Goal: Task Accomplishment & Management: Manage account settings

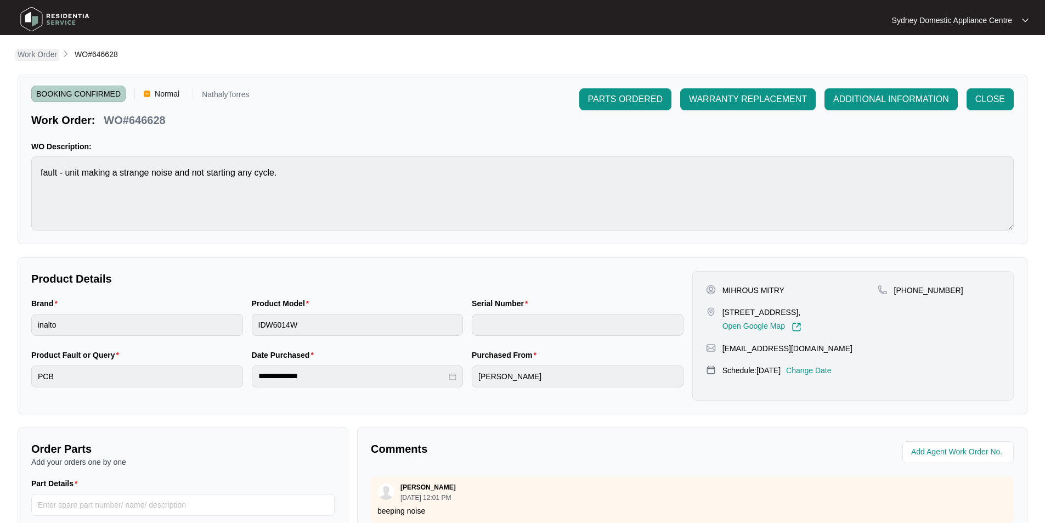
click at [49, 54] on p "Work Order" at bounding box center [37, 54] width 39 height 11
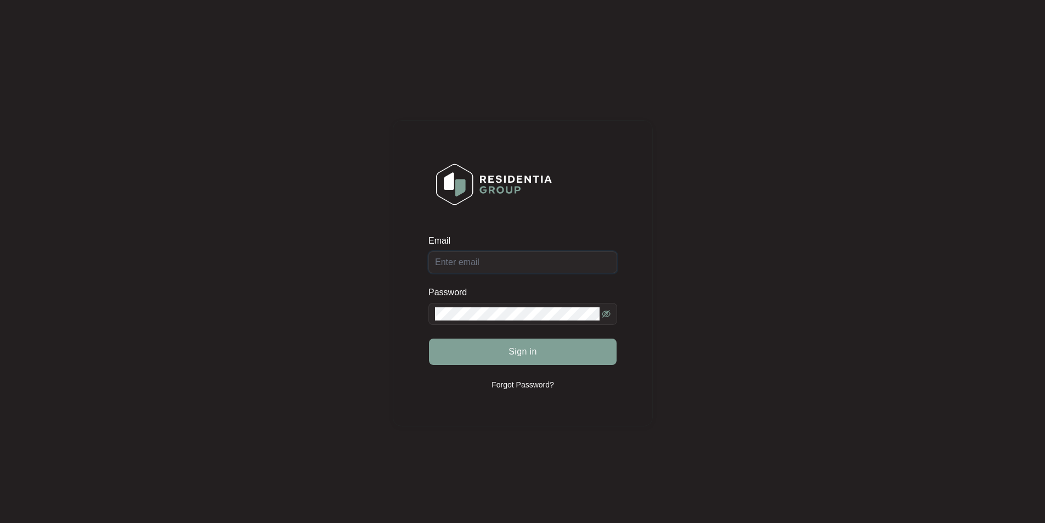
type input "[EMAIL_ADDRESS][DOMAIN_NAME]"
click at [542, 347] on button "Sign in" at bounding box center [523, 351] width 188 height 26
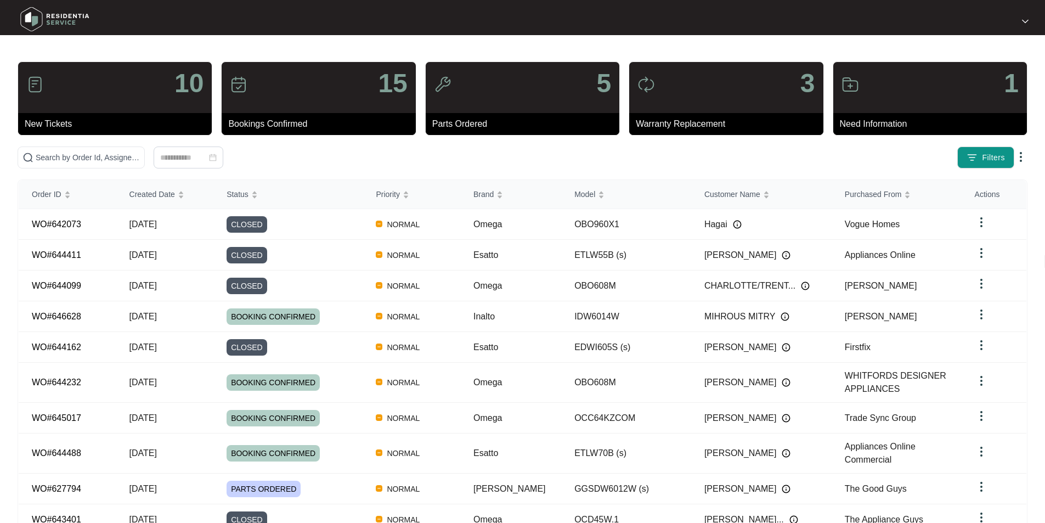
click at [296, 178] on div "10 New Tickets 15 Bookings Confirmed 5 Parts Ordered 3 Warranty Replacement 1 N…" at bounding box center [523, 315] width 1010 height 509
click at [296, 169] on div "10 New Tickets 15 Bookings Confirmed 5 Parts Ordered 3 Warranty Replacement 1 N…" at bounding box center [523, 315] width 1010 height 509
click at [145, 167] on span at bounding box center [81, 157] width 127 height 22
paste input "645017"
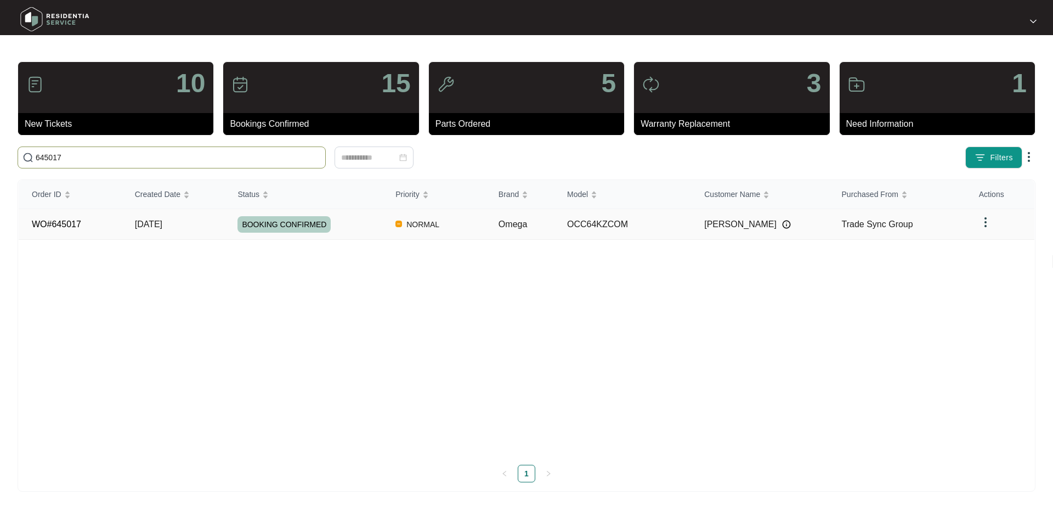
type input "645017"
click at [82, 225] on td "WO#645017" at bounding box center [70, 224] width 103 height 31
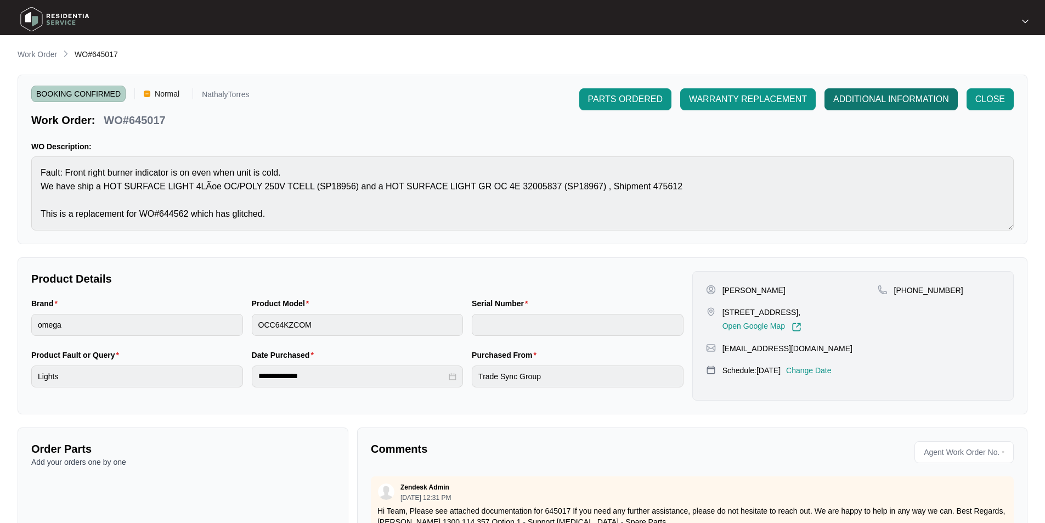
click at [892, 99] on span "ADDITIONAL INFORMATION" at bounding box center [891, 99] width 116 height 13
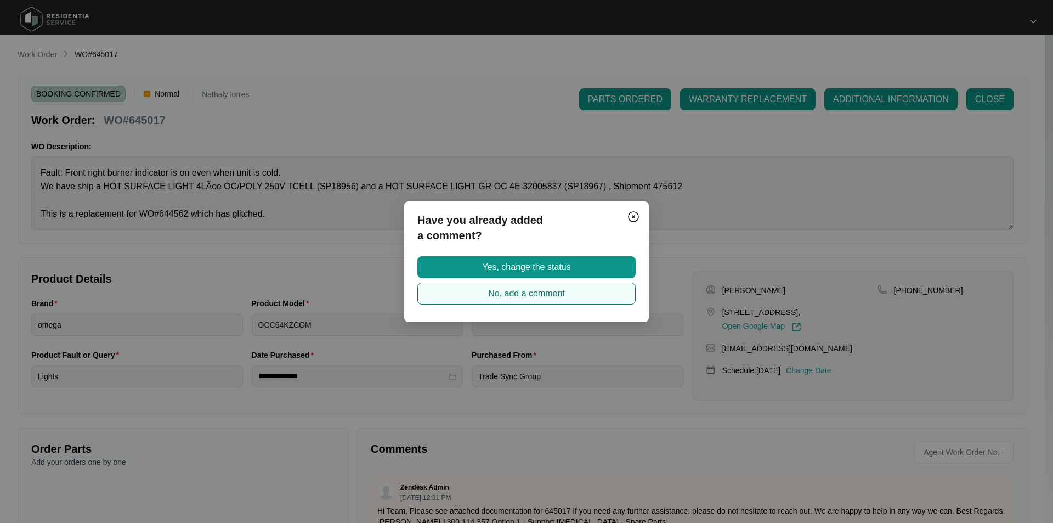
click at [597, 299] on button "No, add a comment" at bounding box center [526, 293] width 218 height 22
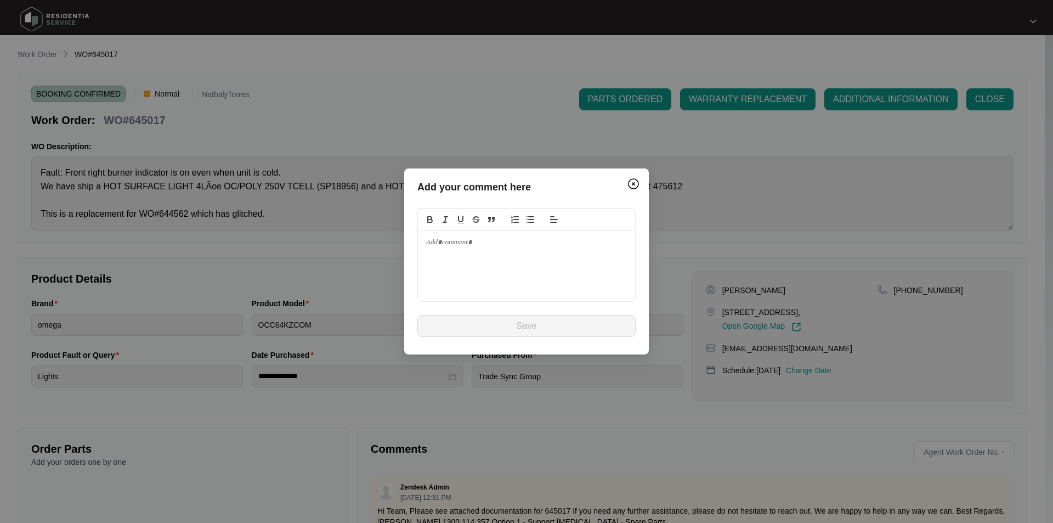
click at [565, 267] on div at bounding box center [526, 266] width 217 height 70
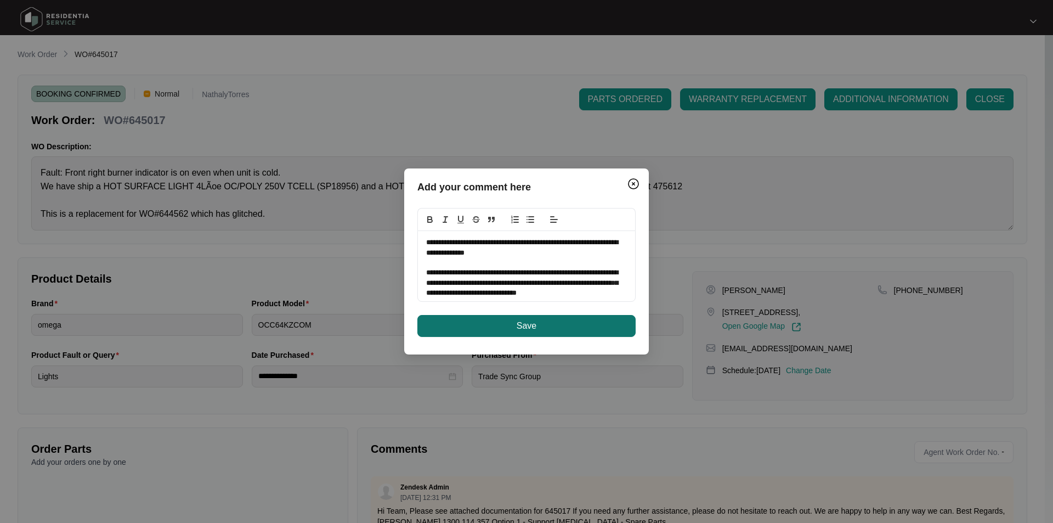
click at [563, 320] on button "Save" at bounding box center [526, 326] width 218 height 22
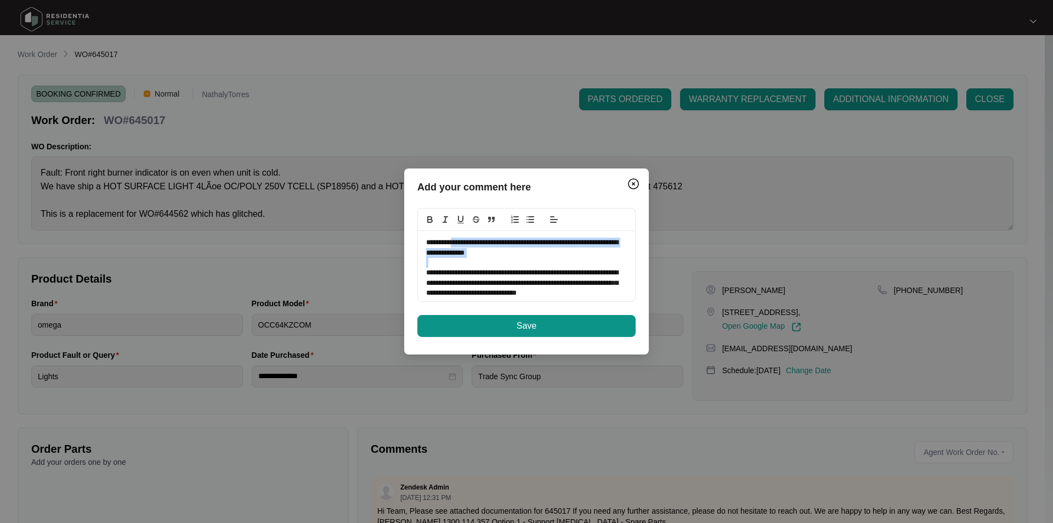
drag, startPoint x: 518, startPoint y: 260, endPoint x: 457, endPoint y: 240, distance: 64.0
click at [457, 240] on div "**********" at bounding box center [526, 266] width 217 height 70
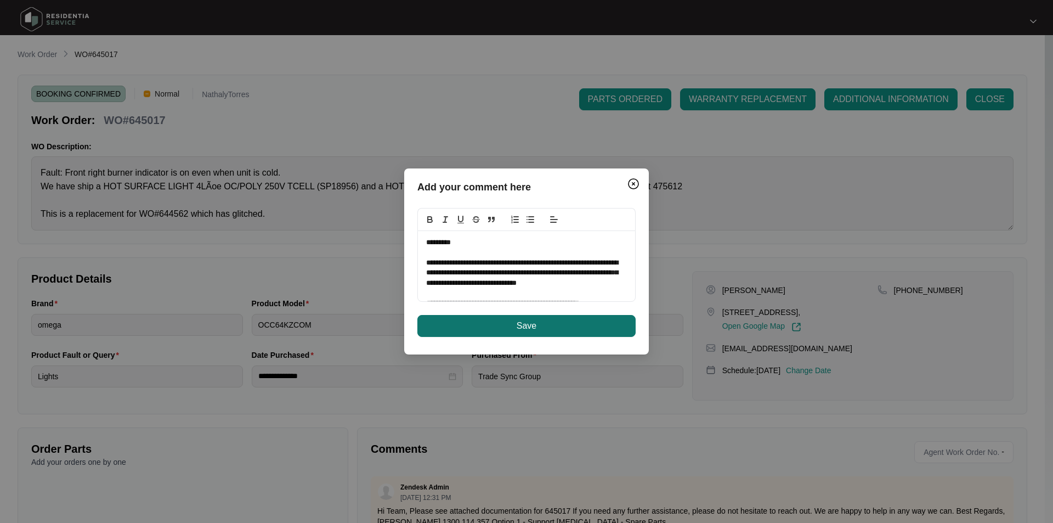
click at [529, 326] on span "Save" at bounding box center [527, 325] width 20 height 13
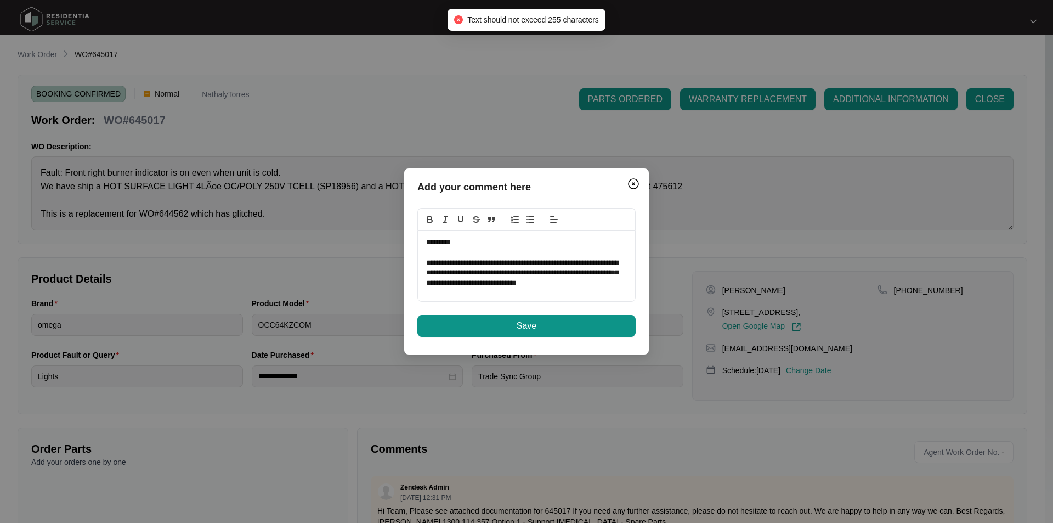
click at [513, 275] on p "**********" at bounding box center [522, 273] width 193 height 30
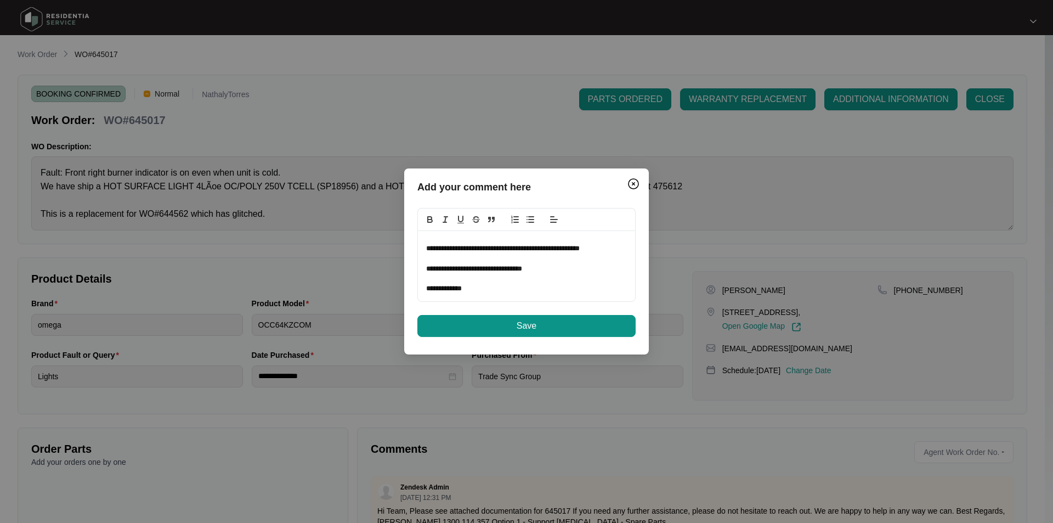
scroll to position [84, 0]
drag, startPoint x: 450, startPoint y: 252, endPoint x: 473, endPoint y: 305, distance: 57.5
click at [473, 305] on div "**********" at bounding box center [526, 272] width 218 height 129
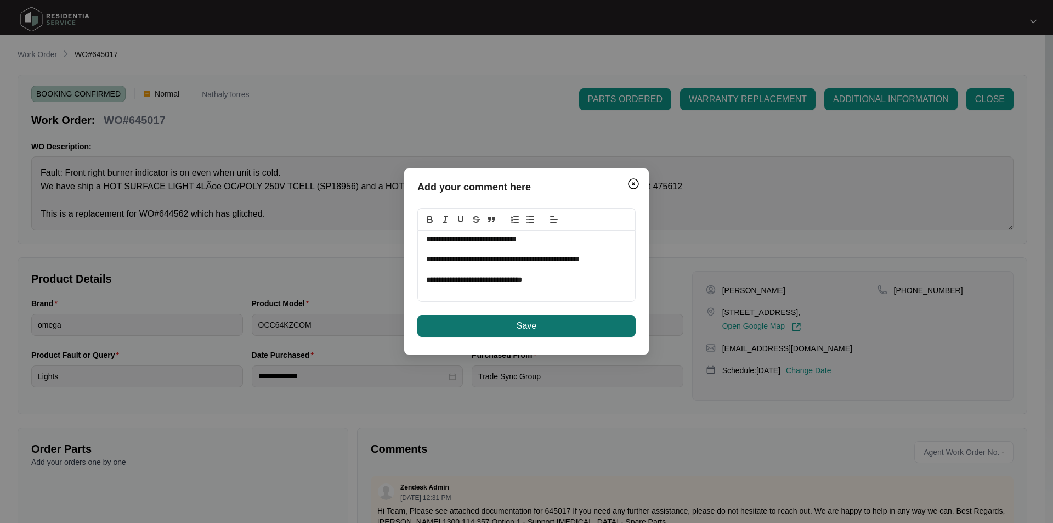
click at [482, 331] on button "Save" at bounding box center [526, 326] width 218 height 22
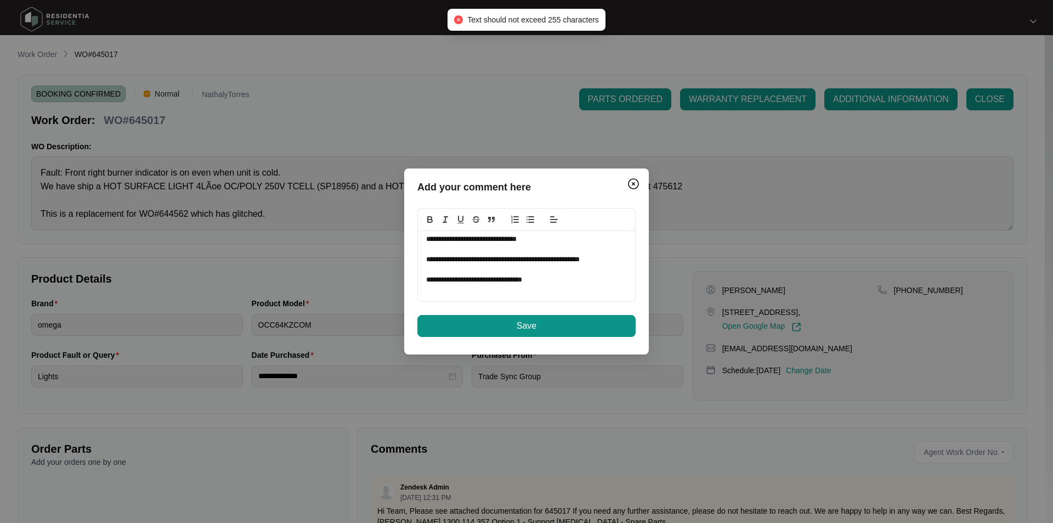
click at [474, 283] on p "**********" at bounding box center [522, 280] width 193 height 10
click at [635, 179] on img "Close" at bounding box center [633, 183] width 13 height 13
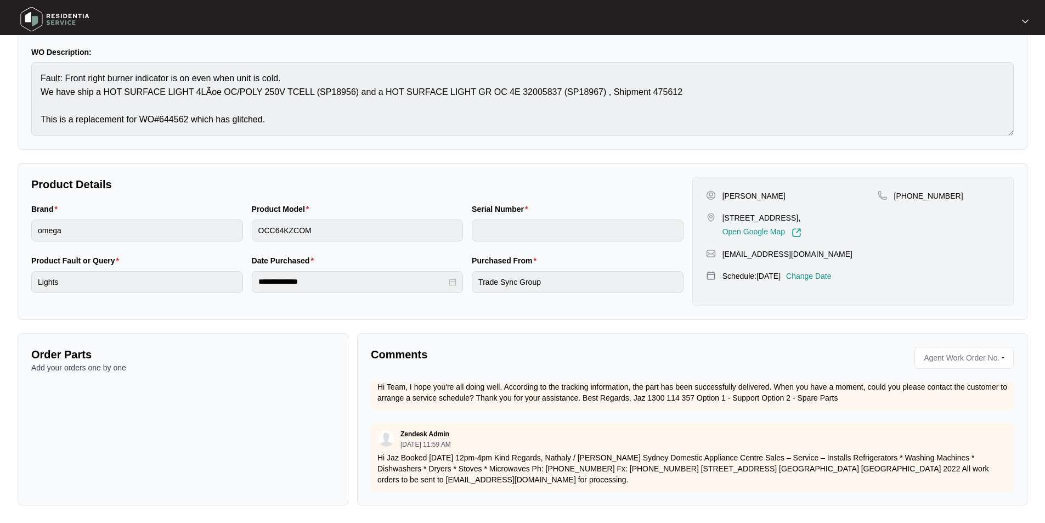
scroll to position [0, 0]
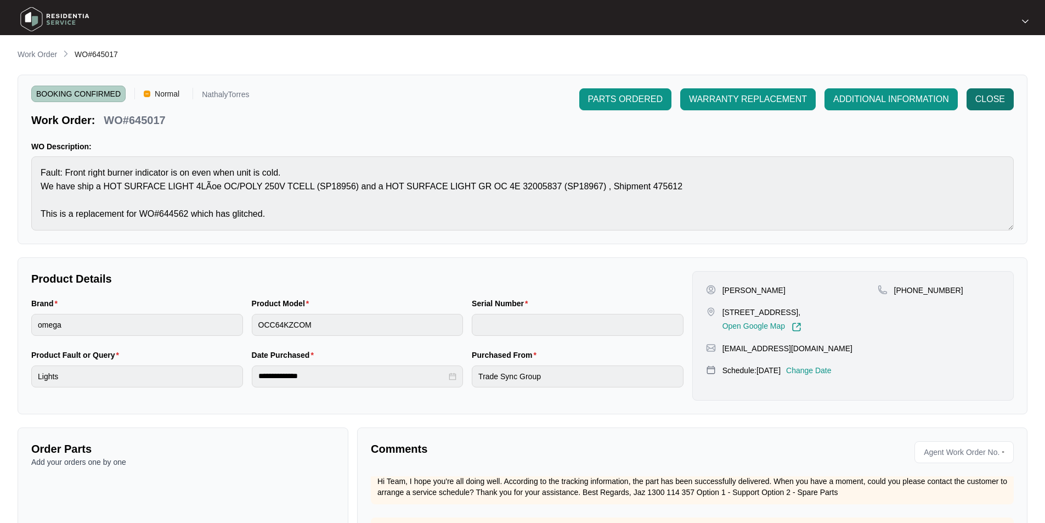
click at [1000, 100] on span "CLOSE" at bounding box center [990, 99] width 30 height 13
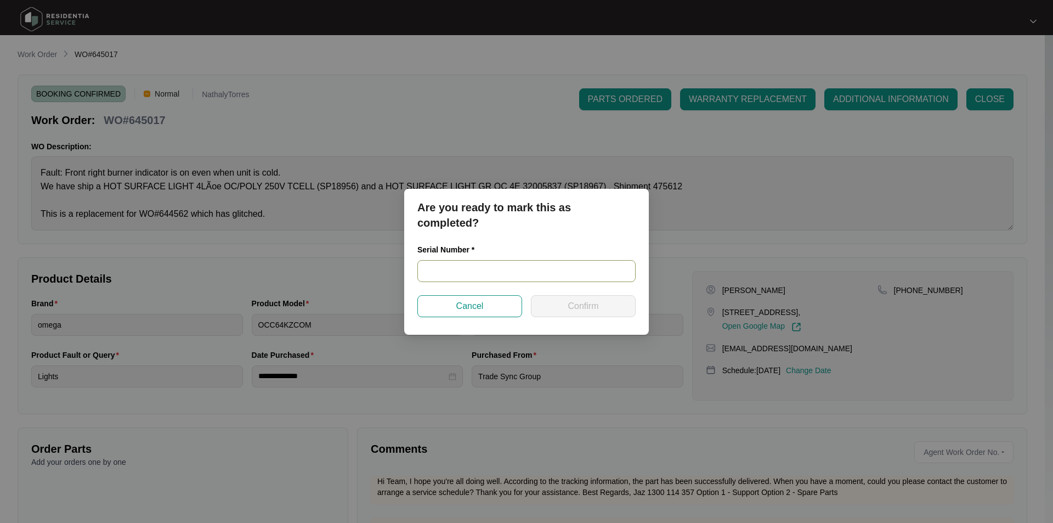
click at [492, 267] on input "text" at bounding box center [526, 271] width 218 height 22
paste input "02756409010717580040"
type input "02756409010717580040"
click at [546, 297] on button "Confirm" at bounding box center [583, 306] width 105 height 22
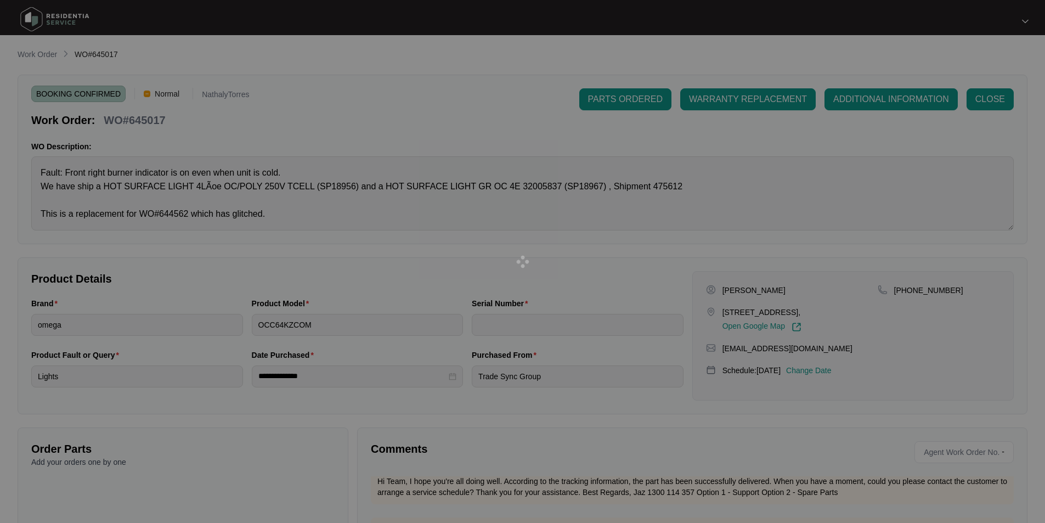
type input "02756409010717580040"
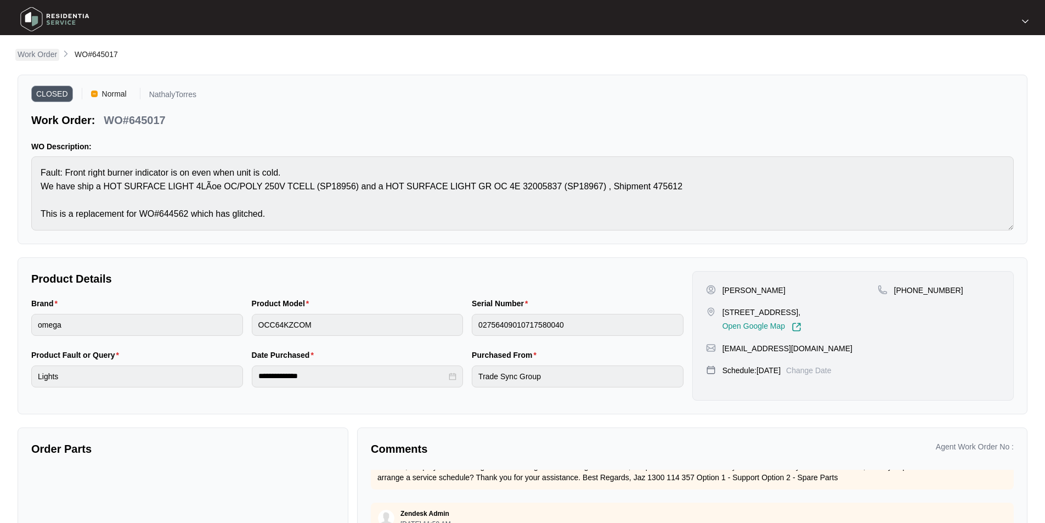
click at [48, 52] on p "Work Order" at bounding box center [37, 54] width 39 height 11
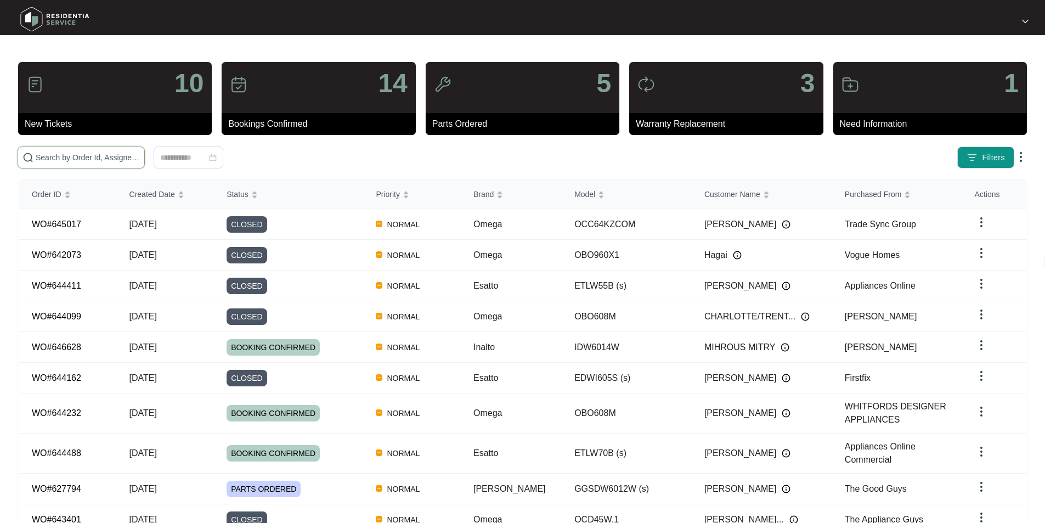
click at [96, 152] on input "text" at bounding box center [88, 157] width 104 height 12
paste input "642073"
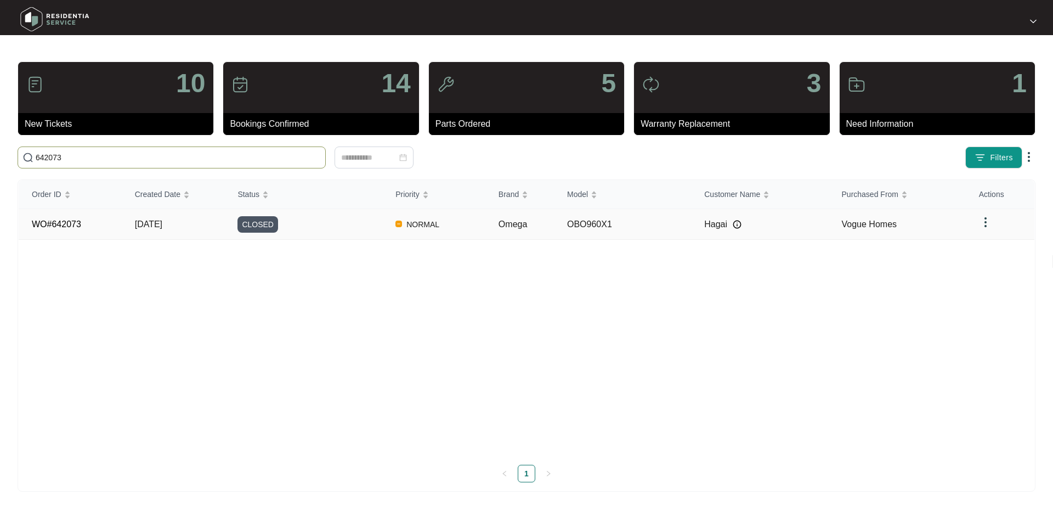
type input "642073"
click at [81, 220] on td "WO#642073" at bounding box center [70, 224] width 103 height 31
